Goal: Task Accomplishment & Management: Manage account settings

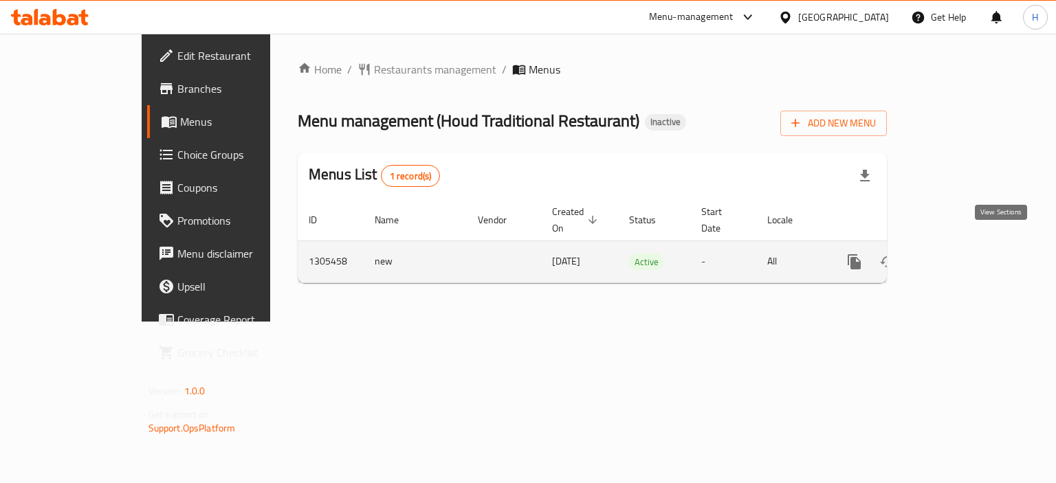
click at [962, 254] on icon "enhanced table" at bounding box center [953, 262] width 16 height 16
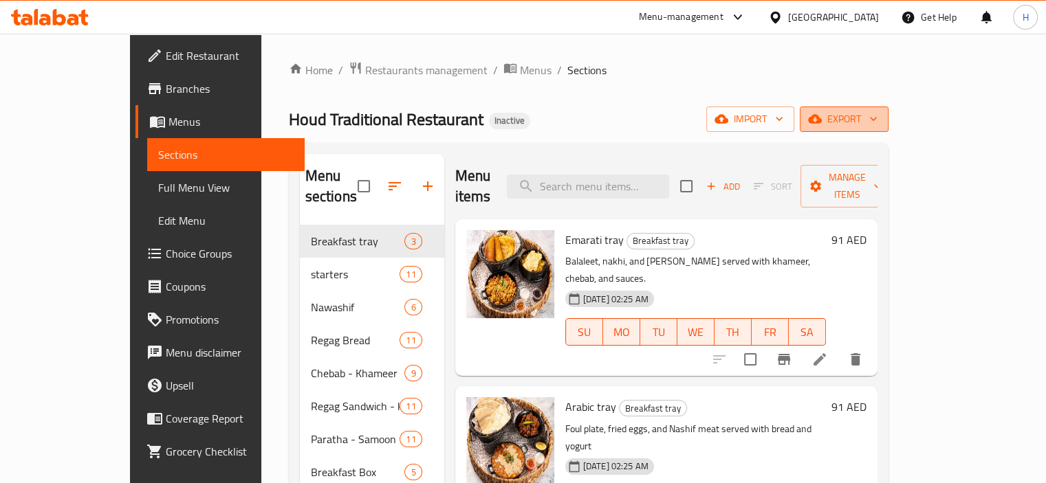
click at [877, 119] on span "export" at bounding box center [844, 119] width 67 height 17
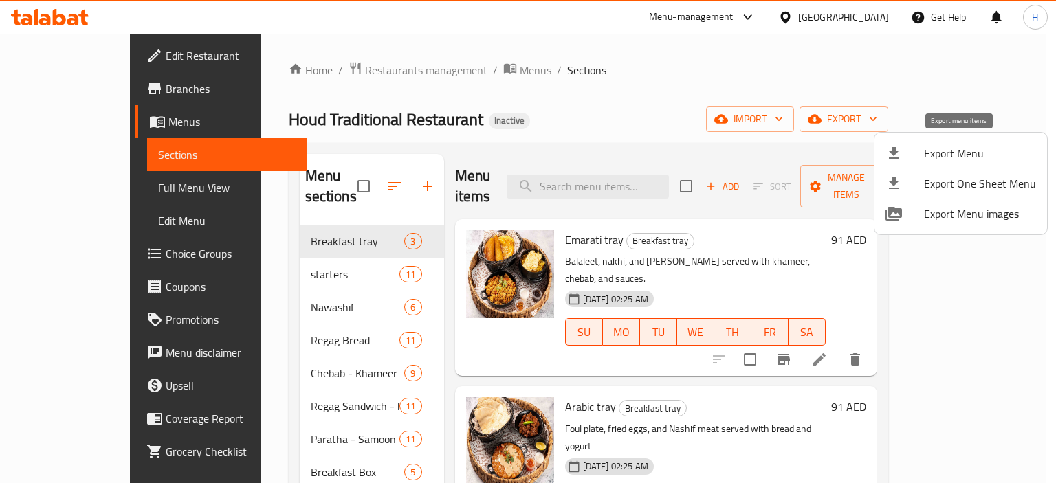
click at [947, 145] on span "Export Menu" at bounding box center [980, 153] width 112 height 16
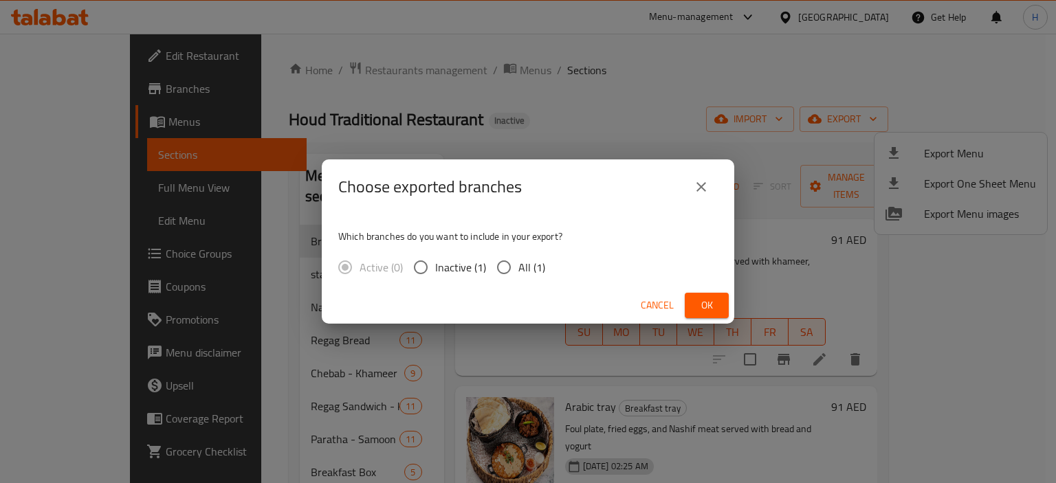
click at [509, 269] on input "All (1)" at bounding box center [503, 267] width 29 height 29
radio input "true"
click at [693, 302] on button "Ok" at bounding box center [707, 305] width 44 height 25
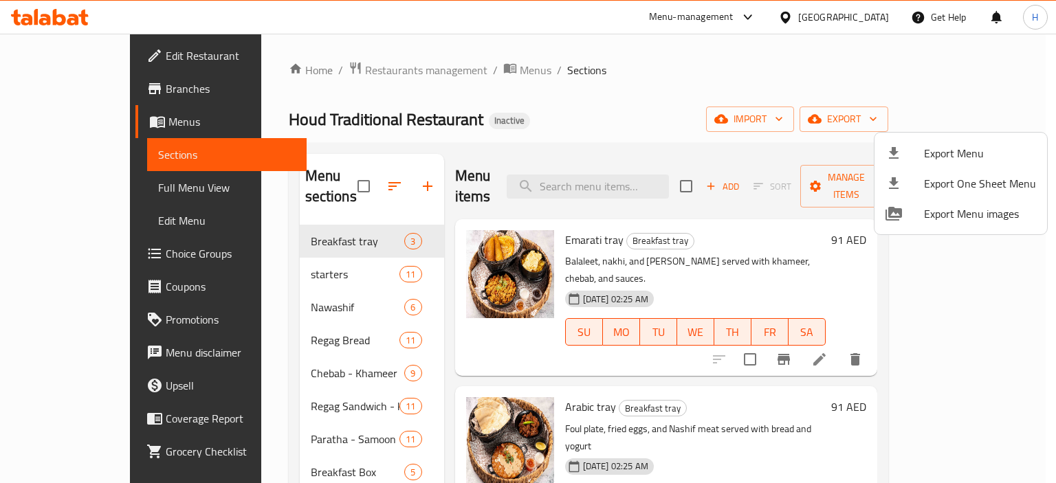
click at [550, 142] on div at bounding box center [528, 241] width 1056 height 483
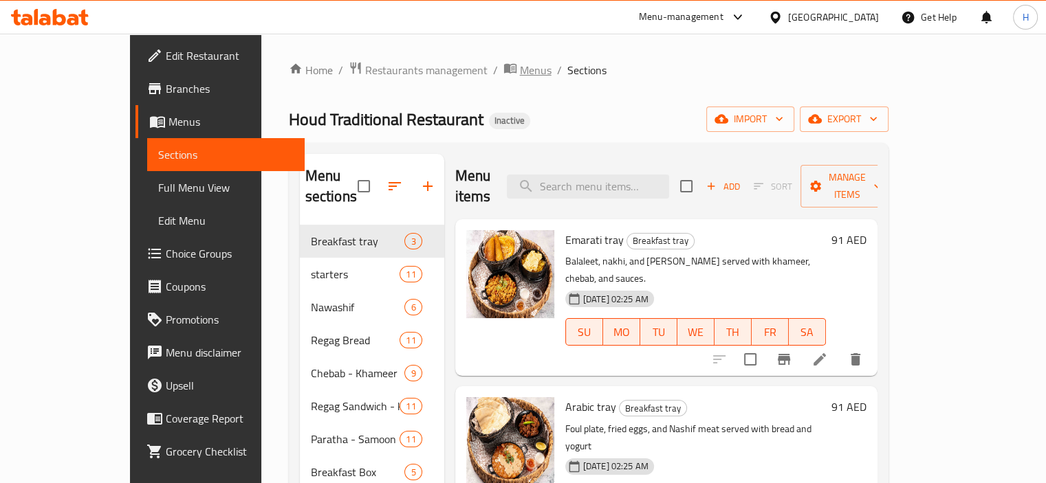
click at [520, 69] on span "Menus" at bounding box center [536, 70] width 32 height 16
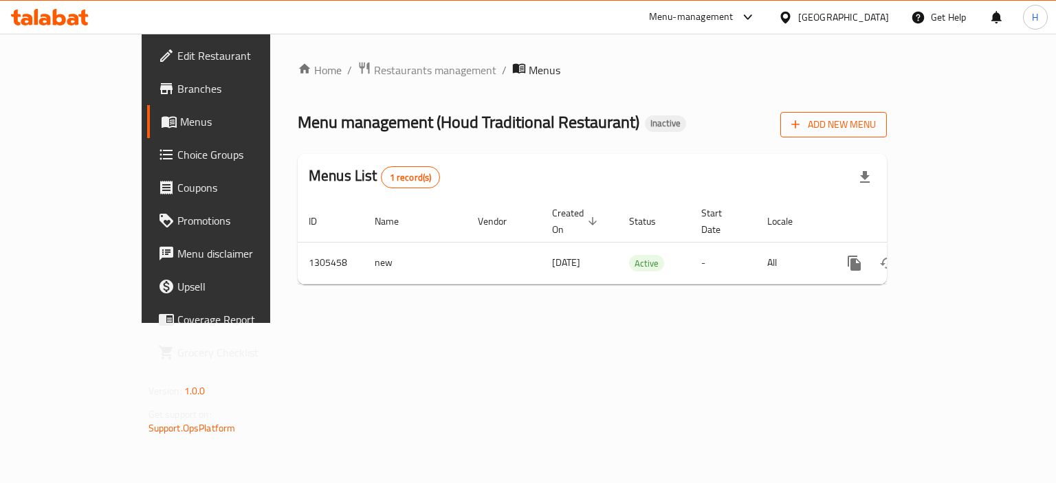
click at [876, 129] on span "Add New Menu" at bounding box center [833, 124] width 85 height 17
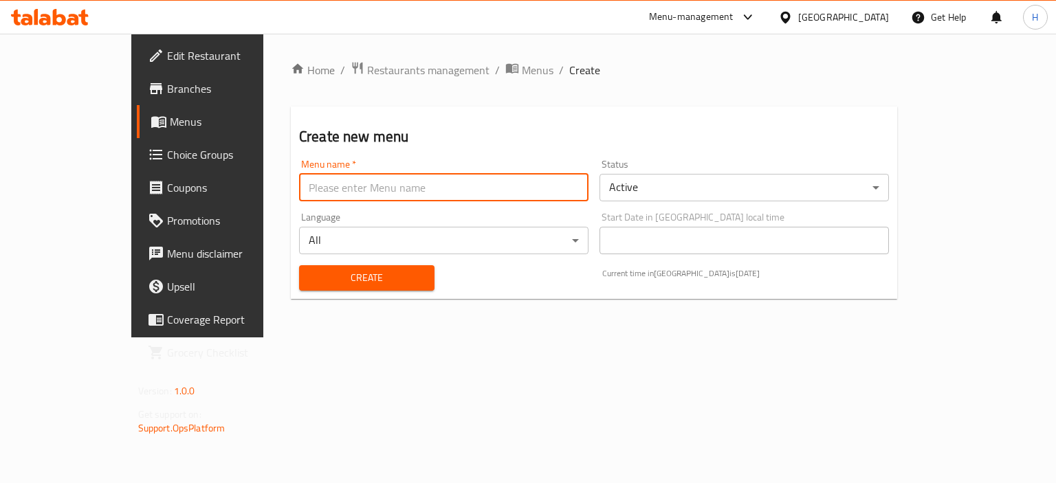
click at [299, 190] on input "text" at bounding box center [443, 187] width 289 height 27
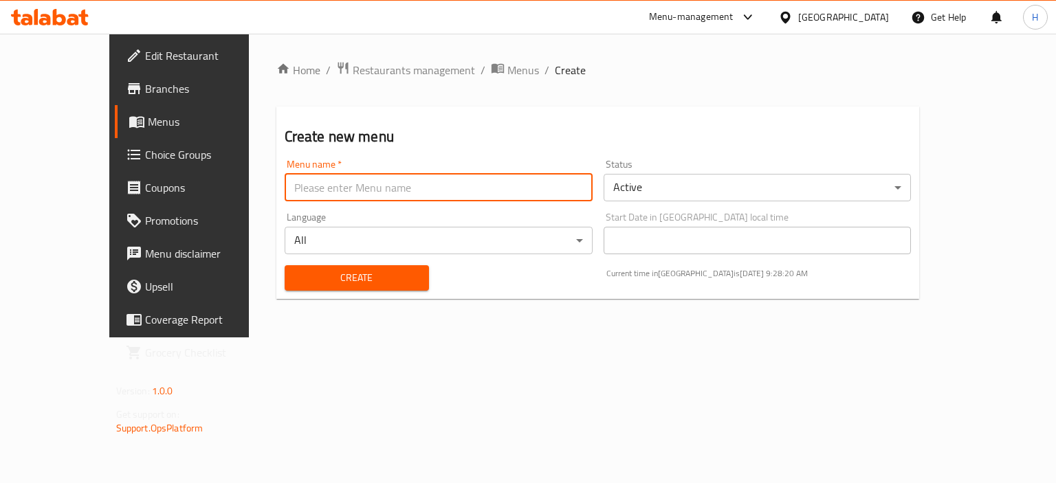
type input "Main Menu"
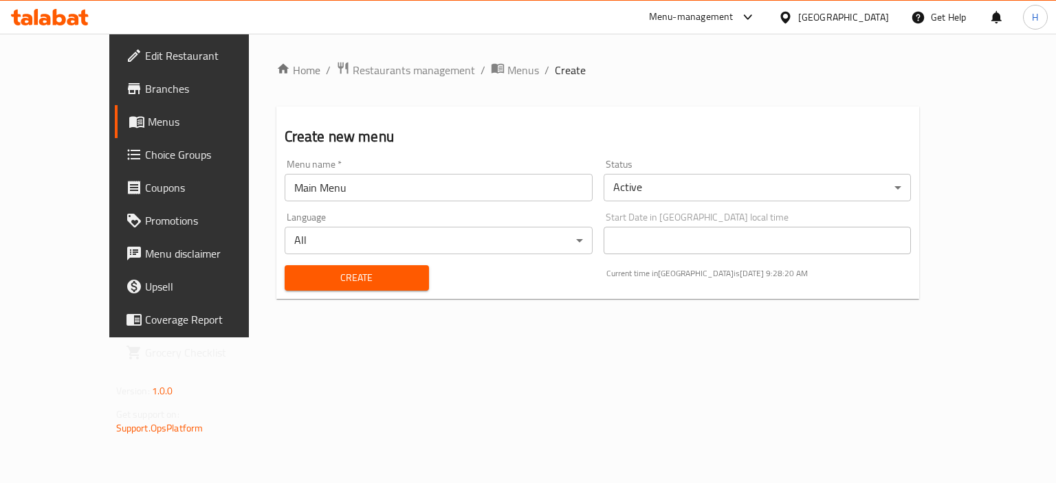
click at [318, 262] on div "Create" at bounding box center [356, 278] width 161 height 42
click at [318, 268] on button "Create" at bounding box center [357, 277] width 144 height 25
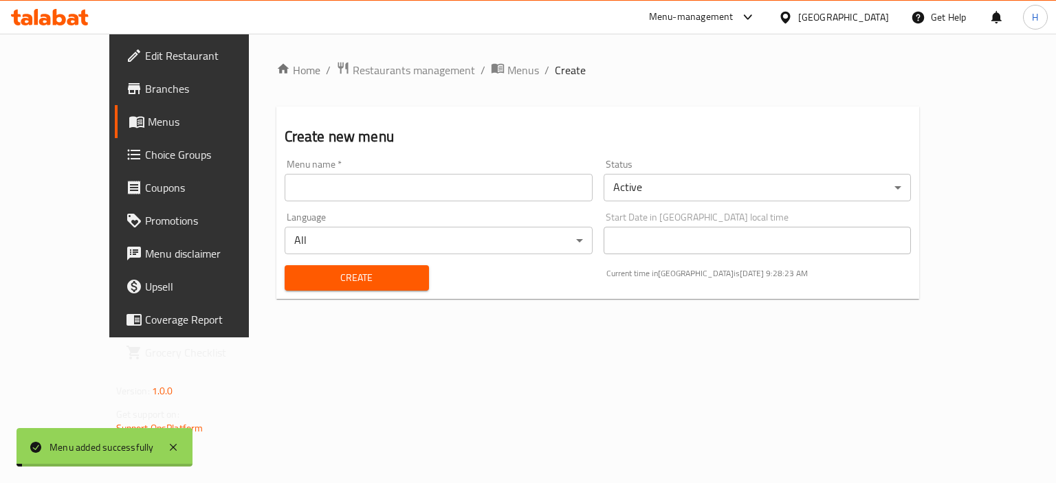
click at [507, 71] on span "Menus" at bounding box center [523, 70] width 32 height 16
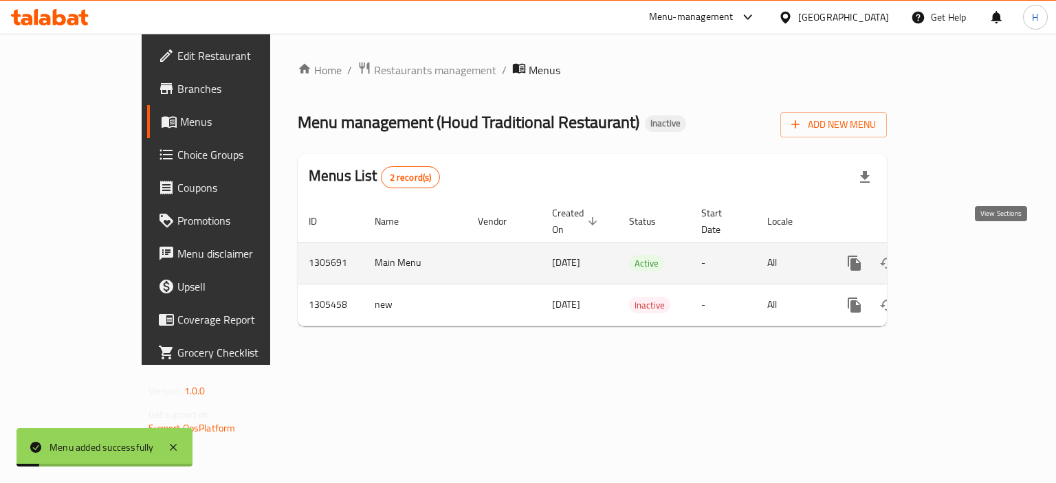
click at [962, 255] on icon "enhanced table" at bounding box center [953, 263] width 16 height 16
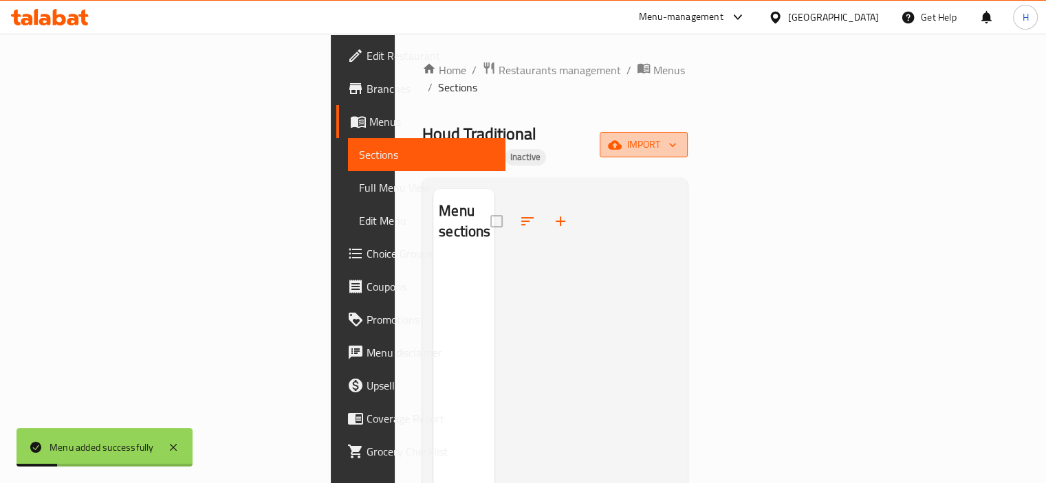
click at [676, 136] on span "import" at bounding box center [643, 144] width 66 height 17
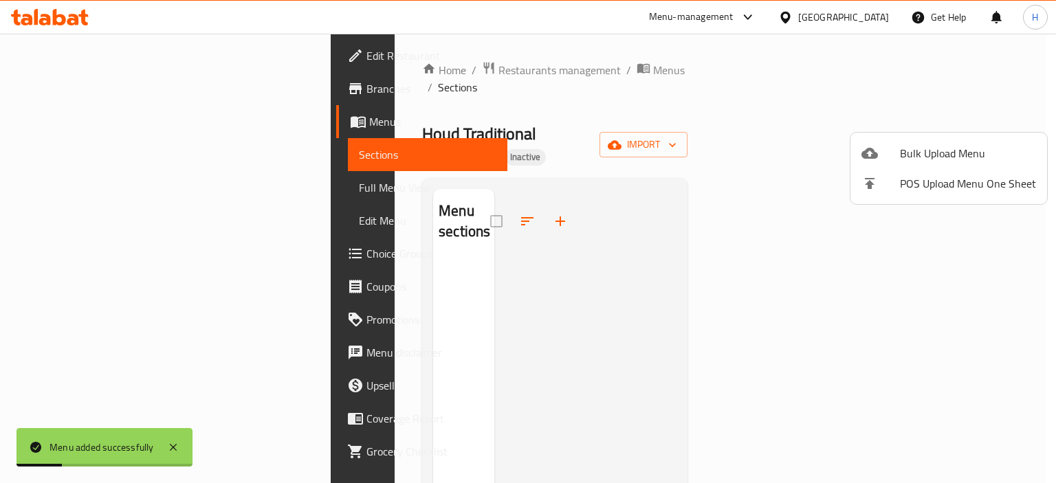
click at [970, 145] on span "Bulk Upload Menu" at bounding box center [968, 153] width 136 height 16
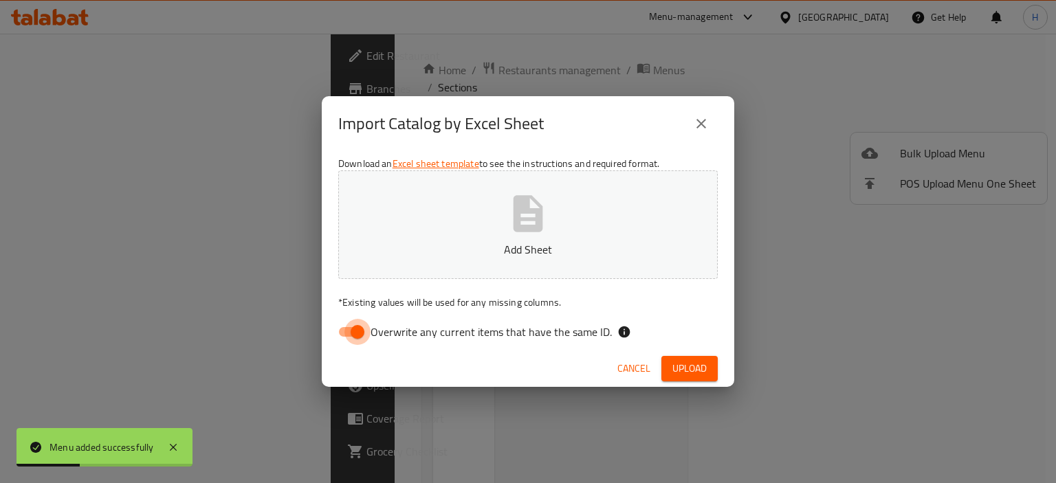
drag, startPoint x: 349, startPoint y: 343, endPoint x: 360, endPoint y: 331, distance: 16.6
click at [349, 342] on input "Overwrite any current items that have the same ID." at bounding box center [357, 332] width 78 height 26
checkbox input "false"
click at [479, 217] on button "Add Sheet" at bounding box center [527, 224] width 379 height 109
click at [707, 371] on button "Upload" at bounding box center [689, 368] width 56 height 25
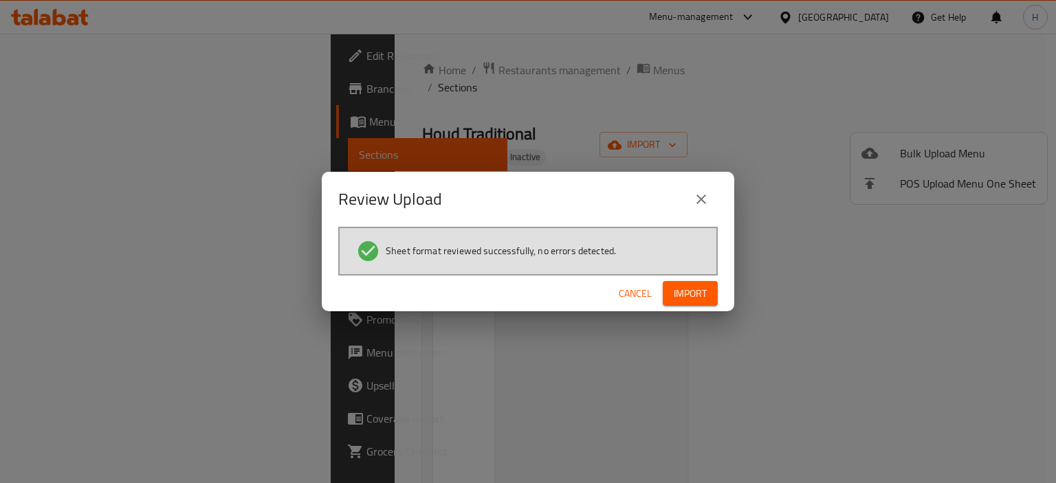
click at [694, 305] on button "Import" at bounding box center [690, 293] width 55 height 25
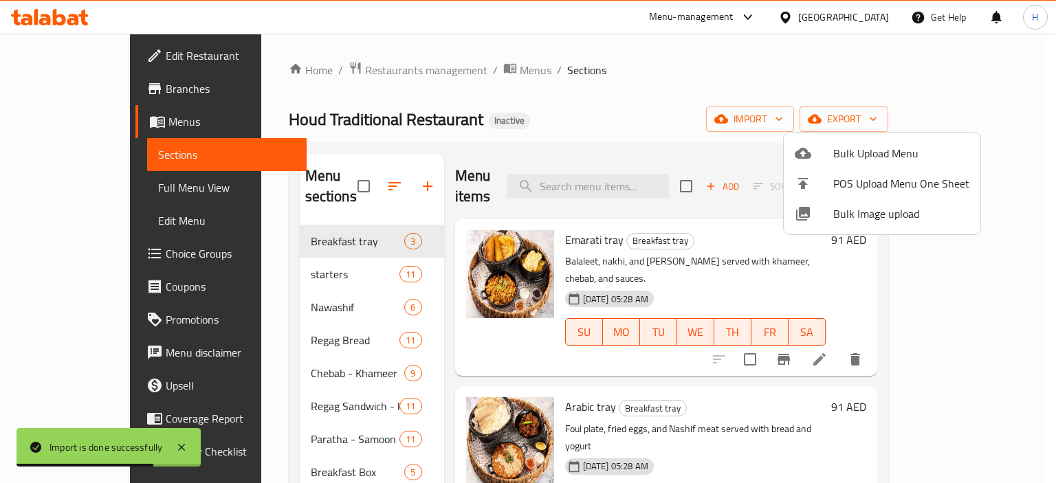
click at [608, 118] on div at bounding box center [528, 241] width 1056 height 483
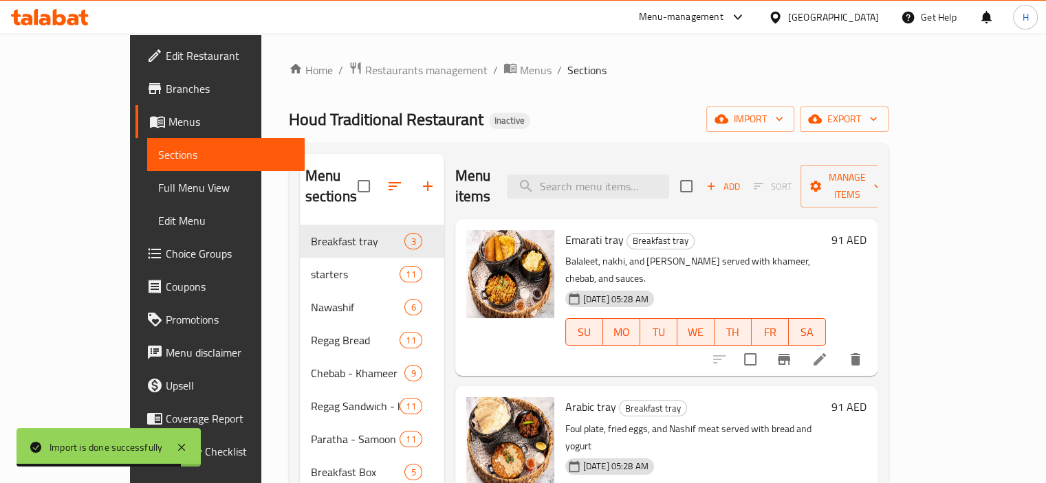
scroll to position [1, 0]
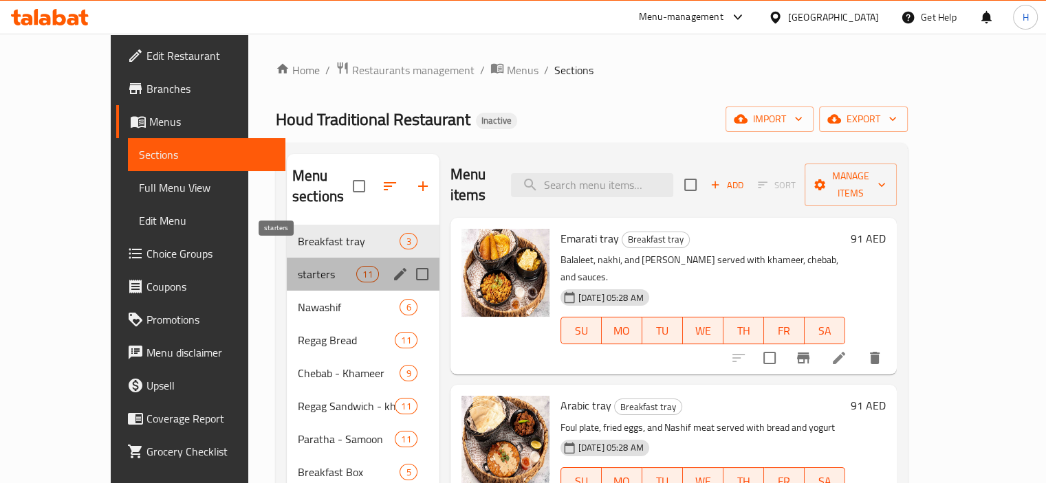
click at [298, 266] on span "starters" at bounding box center [327, 274] width 58 height 16
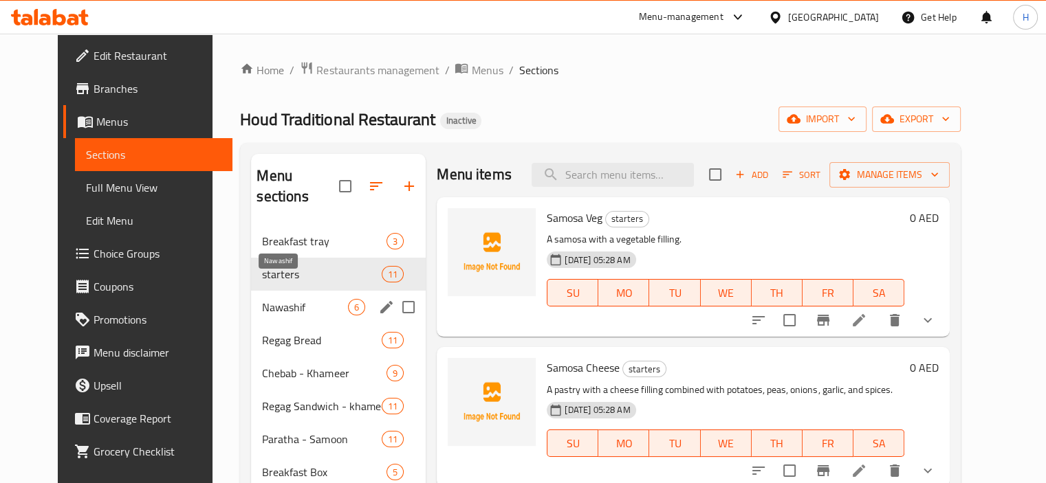
click at [262, 299] on span "Nawashif" at bounding box center [305, 307] width 86 height 16
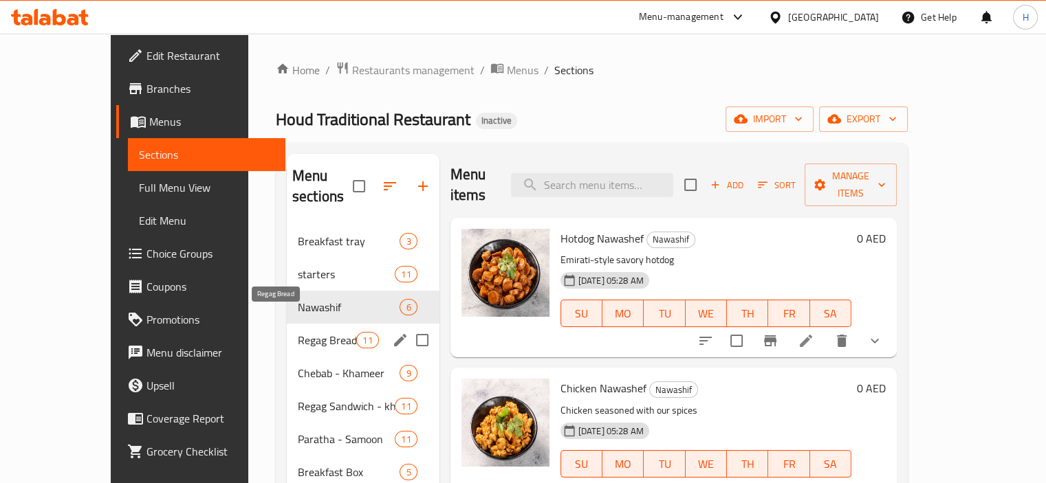
click at [298, 332] on span "Regag Bread" at bounding box center [327, 340] width 58 height 16
